Goal: Transaction & Acquisition: Purchase product/service

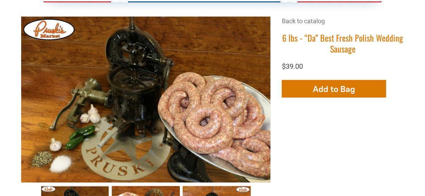
scroll to position [211, 0]
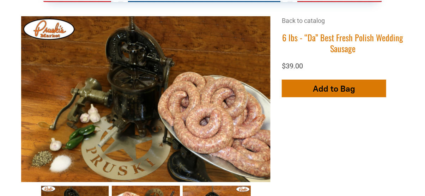
click at [324, 92] on span "Add to Bag" at bounding box center [334, 89] width 42 height 10
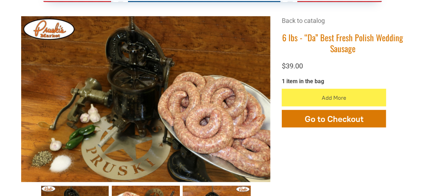
click at [326, 103] on button "Add More" at bounding box center [334, 98] width 104 height 18
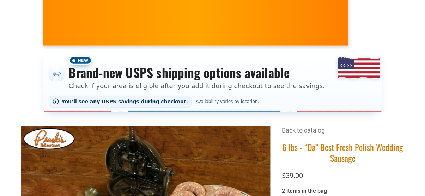
scroll to position [35, 0]
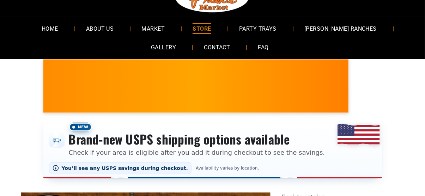
click at [211, 31] on span "STORE" at bounding box center [201, 28] width 18 height 10
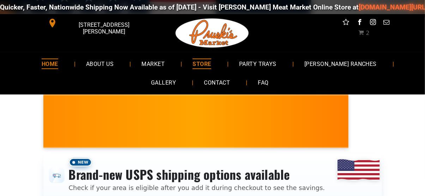
click at [58, 66] on span "HOME" at bounding box center [50, 63] width 17 height 10
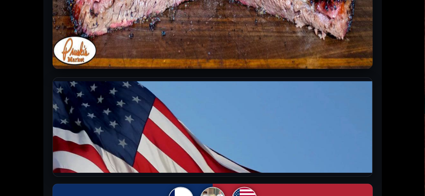
scroll to position [634, 0]
